Goal: Communication & Community: Participate in discussion

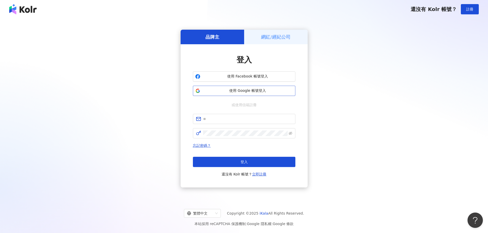
click at [222, 89] on span "使用 Google 帳號登入" at bounding box center [247, 90] width 91 height 5
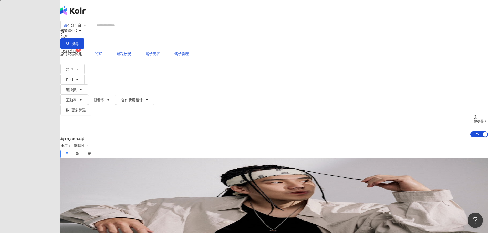
click at [78, 49] on span "活動訊息" at bounding box center [71, 51] width 14 height 4
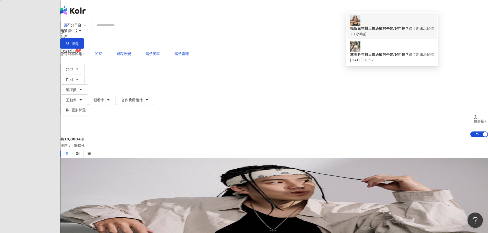
click at [385, 32] on div "20 小時前" at bounding box center [392, 34] width 84 height 6
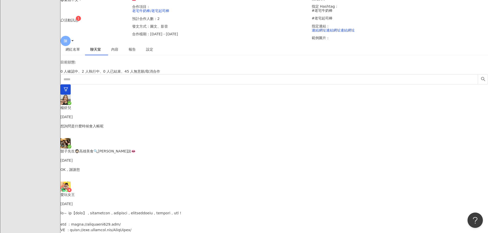
scroll to position [51, 0]
click at [123, 56] on div "內容" at bounding box center [114, 50] width 17 height 12
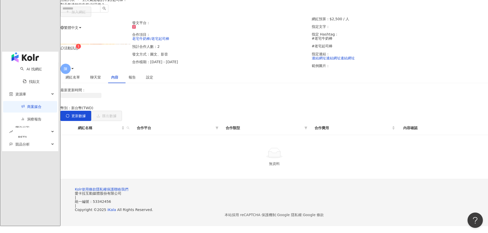
scroll to position [51, 0]
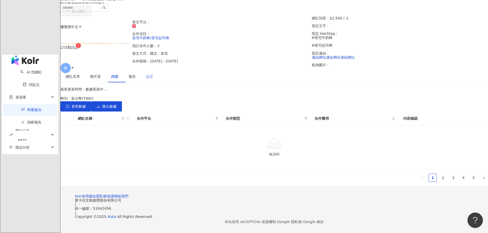
click at [158, 71] on div "設定" at bounding box center [149, 77] width 17 height 12
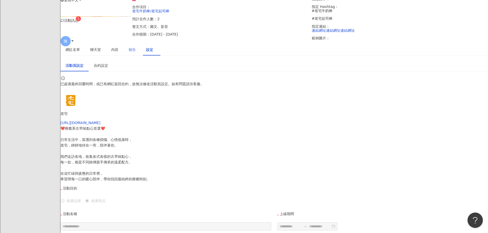
click at [141, 56] on div "報告" at bounding box center [131, 50] width 17 height 12
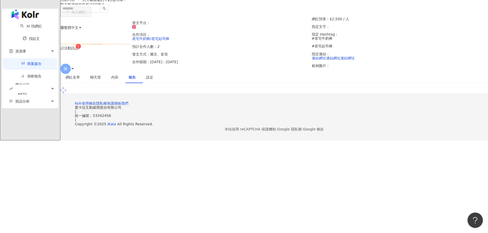
scroll to position [51, 0]
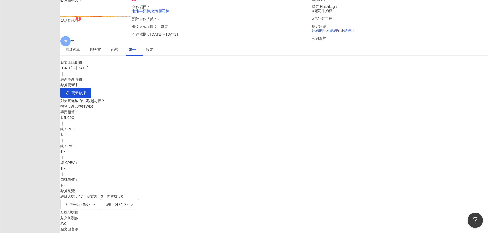
click at [101, 51] on span "聊天室" at bounding box center [95, 50] width 11 height 4
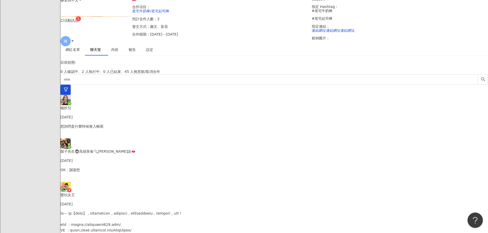
scroll to position [1305, 0]
click at [85, 56] on div "網紅名單" at bounding box center [72, 50] width 25 height 12
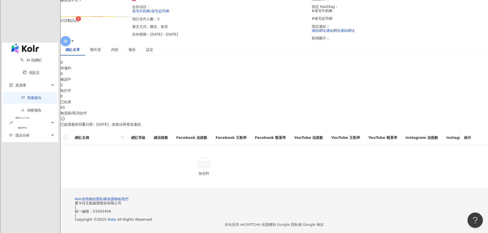
click at [249, 87] on div "2 執行中" at bounding box center [273, 87] width 427 height 11
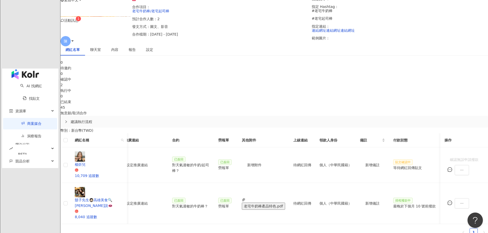
scroll to position [0, 192]
click at [101, 51] on span "聊天室" at bounding box center [95, 50] width 11 height 4
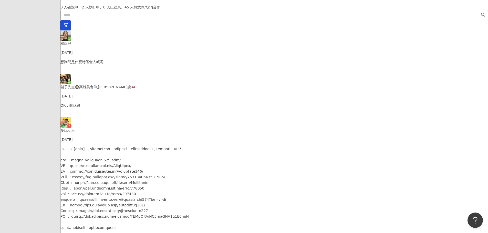
scroll to position [154, 0]
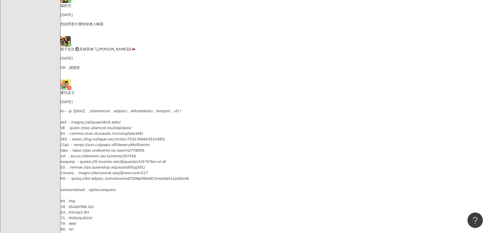
type textarea "**********"
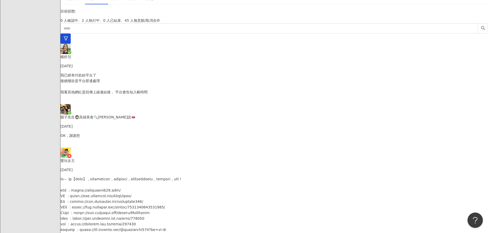
scroll to position [26, 0]
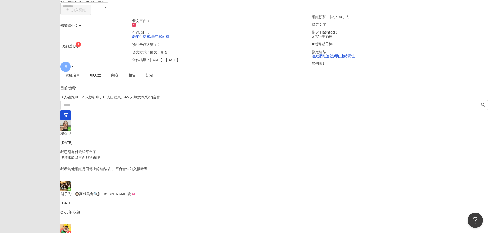
click at [106, 81] on div "聊天室" at bounding box center [95, 75] width 21 height 12
click at [123, 81] on div "內容" at bounding box center [114, 75] width 17 height 12
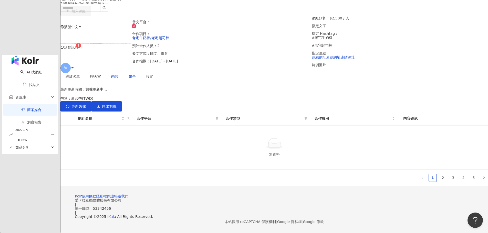
click at [136, 79] on div "報告" at bounding box center [132, 77] width 7 height 6
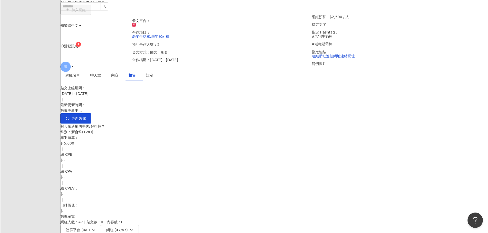
click at [101, 77] on span "聊天室" at bounding box center [95, 76] width 11 height 4
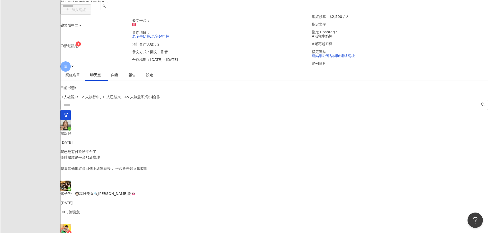
scroll to position [26, 0]
click at [118, 78] on div "內容" at bounding box center [114, 75] width 7 height 6
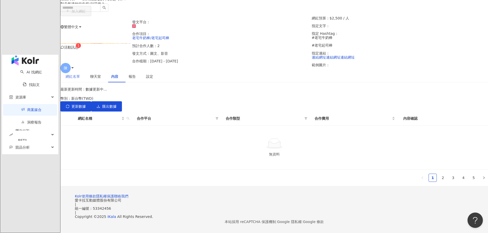
click at [101, 78] on span "聊天室" at bounding box center [95, 77] width 11 height 4
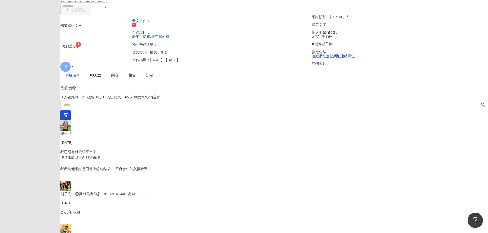
click at [80, 78] on div "網紅名單" at bounding box center [73, 75] width 14 height 6
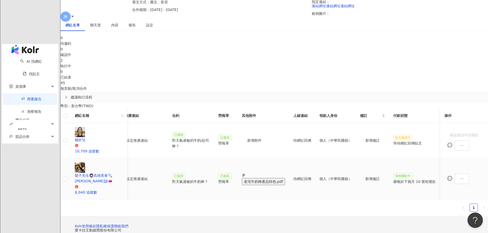
scroll to position [77, 0]
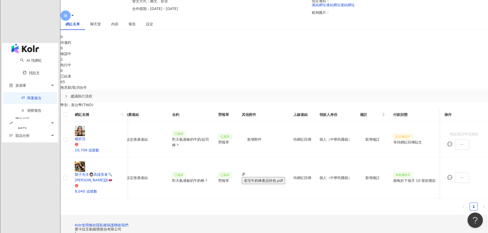
drag, startPoint x: 446, startPoint y: 167, endPoint x: 438, endPoint y: 165, distance: 8.3
click at [446, 167] on div "0 待邀約 0 確認中 2 執行中 0 已結束 45 無意願/取消合作 建議執行流程 幣別 ： 新台幣 ( TWD ) 網紅名稱 合作總酬勞 (含稅) 合作項…" at bounding box center [273, 124] width 427 height 181
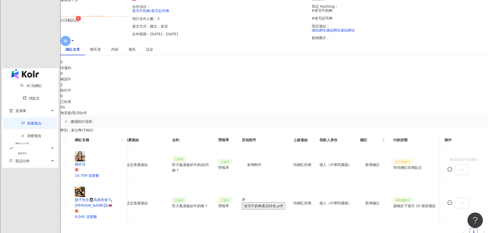
scroll to position [51, 0]
click at [101, 51] on span "聊天室" at bounding box center [95, 50] width 11 height 4
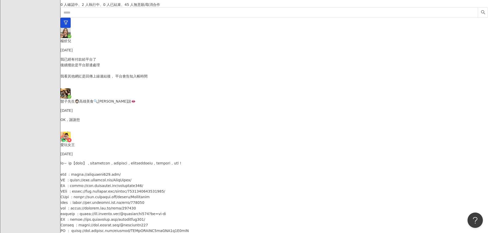
scroll to position [154, 0]
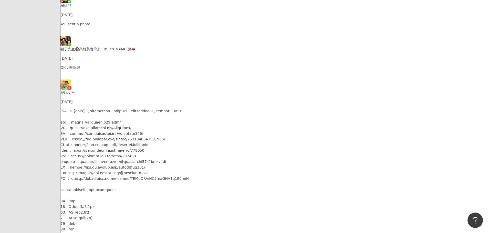
scroll to position [1371, 0]
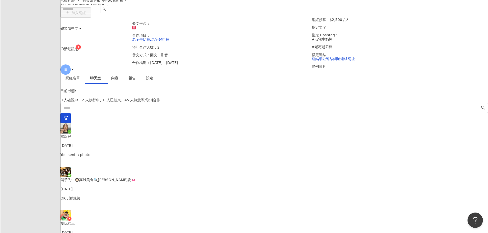
scroll to position [0, 0]
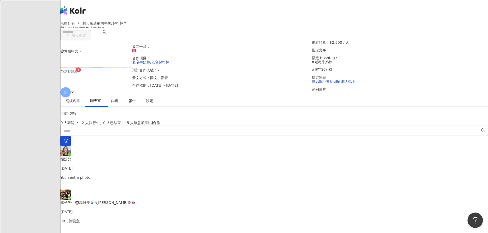
click at [78, 70] on span "活動訊息" at bounding box center [71, 72] width 14 height 4
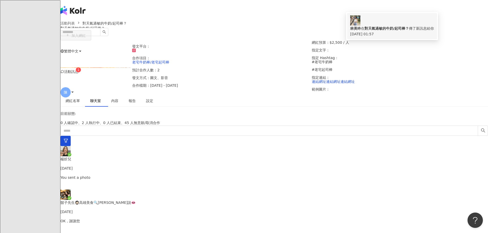
click at [377, 26] on div "林美吟 在 對天氣過敏的牛奶/起司棒？ 傳了新訊息給你" at bounding box center [392, 29] width 84 height 6
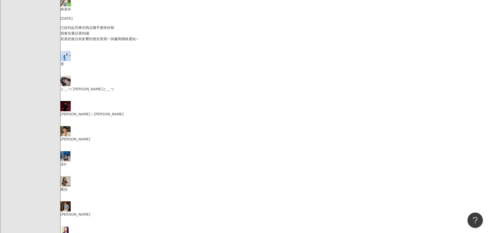
scroll to position [574, 0]
type textarea "**********"
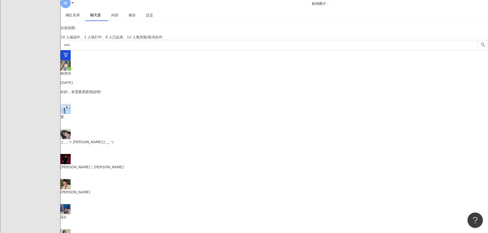
scroll to position [26, 0]
